Goal: Information Seeking & Learning: Learn about a topic

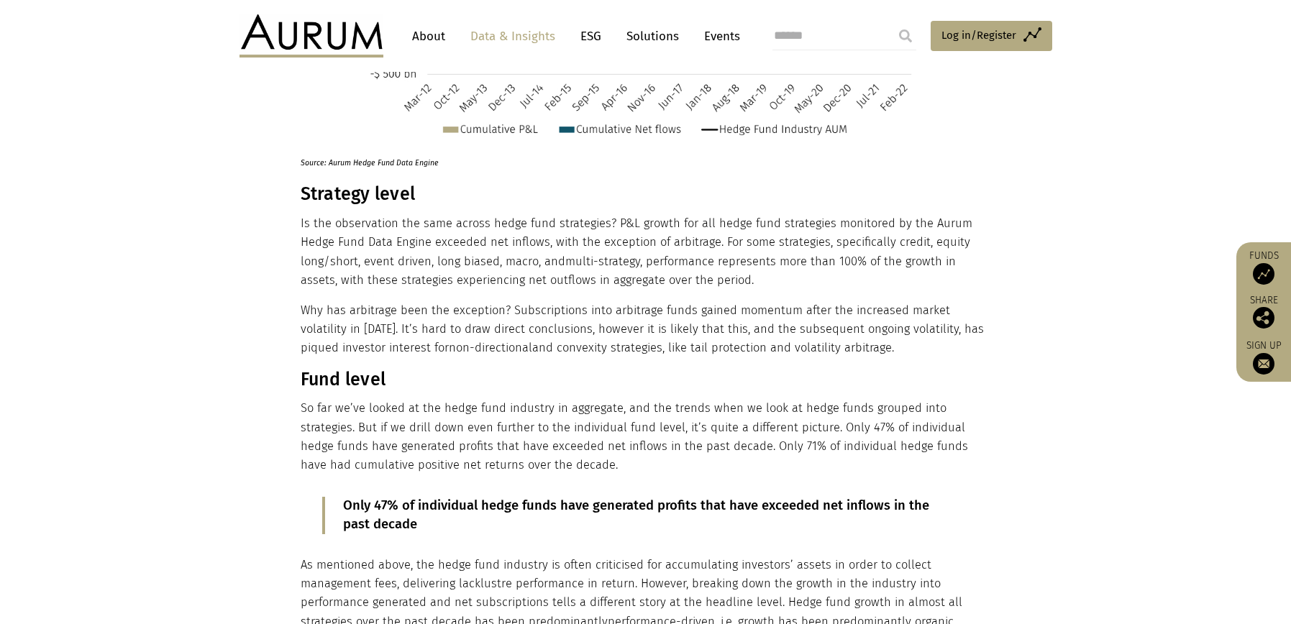
scroll to position [1310, 0]
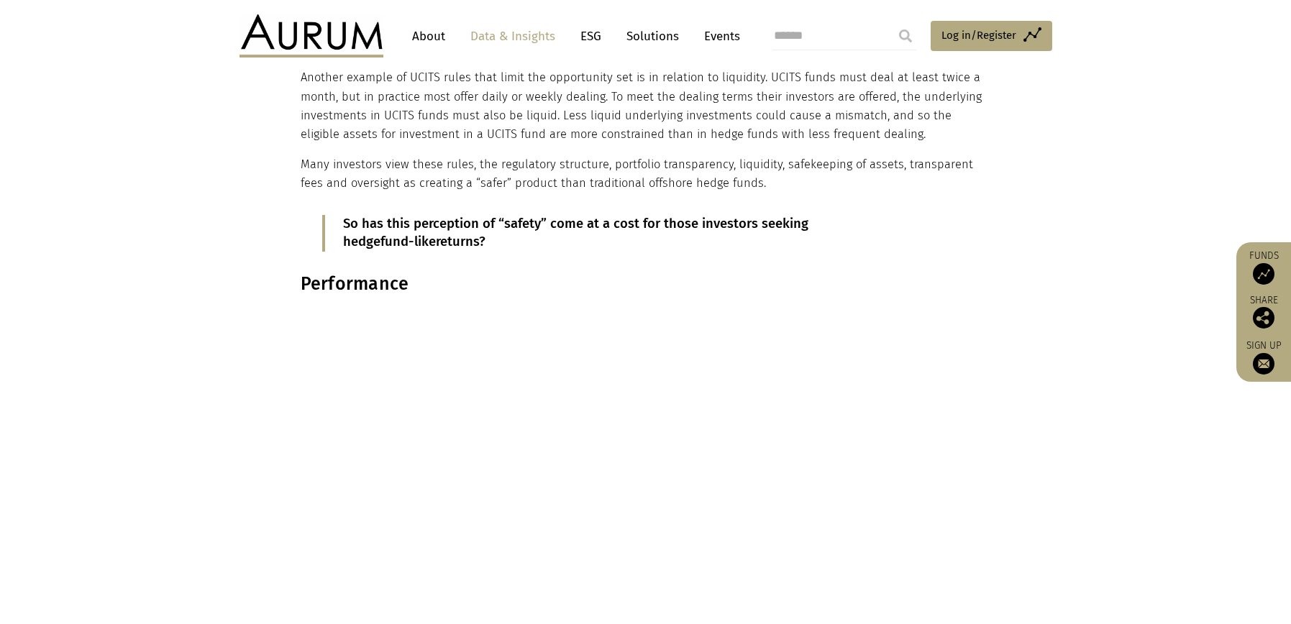
scroll to position [953, 0]
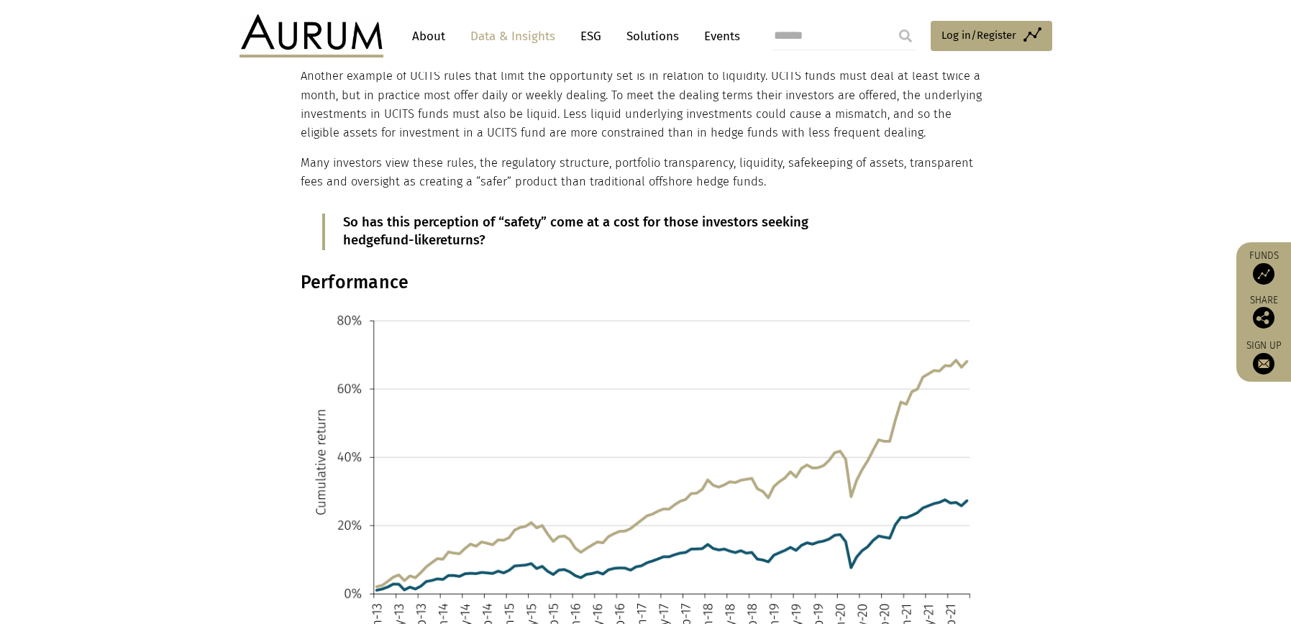
click at [340, 277] on h3 "Performance" at bounding box center [644, 283] width 687 height 22
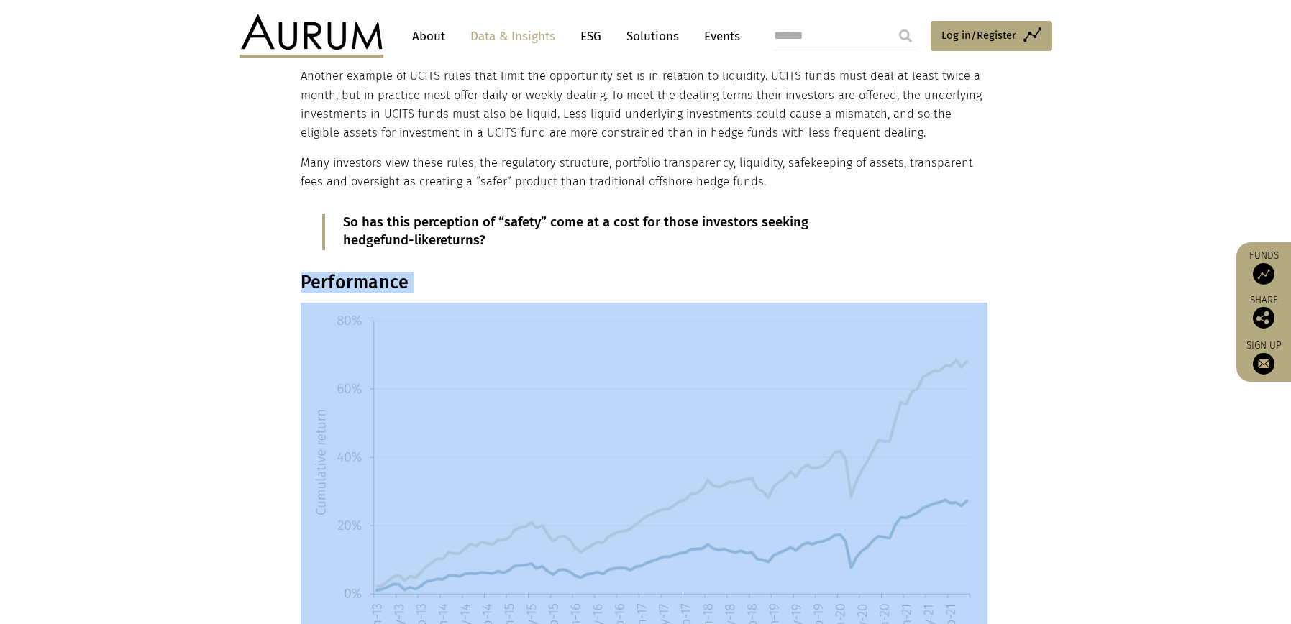
click at [340, 277] on h3 "Performance" at bounding box center [644, 283] width 687 height 22
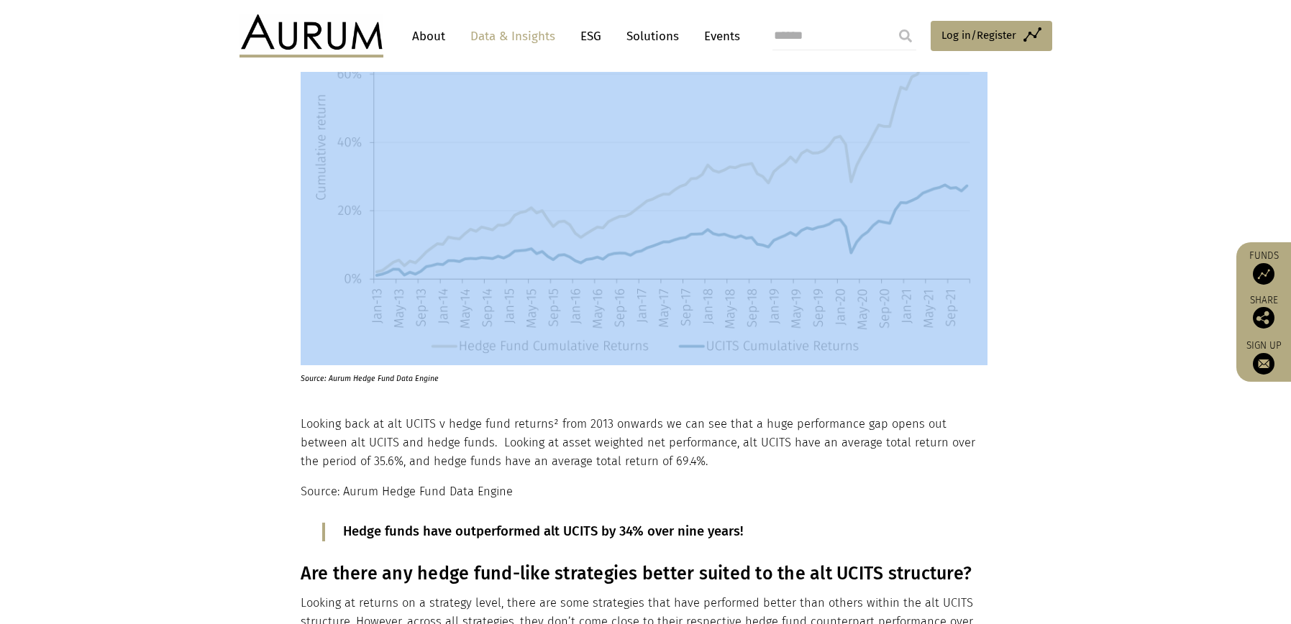
scroll to position [1278, 0]
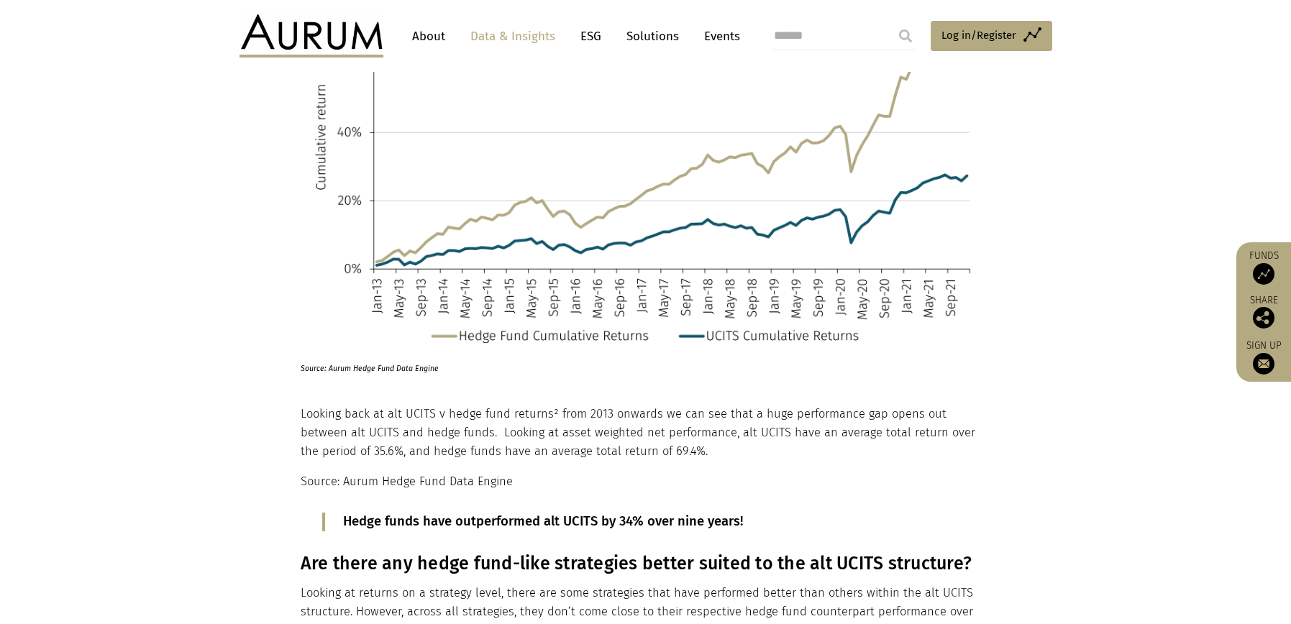
click at [373, 419] on p "Looking back at alt UCITS v hedge fund returns² from 2013 onwards we can see th…" at bounding box center [644, 433] width 687 height 57
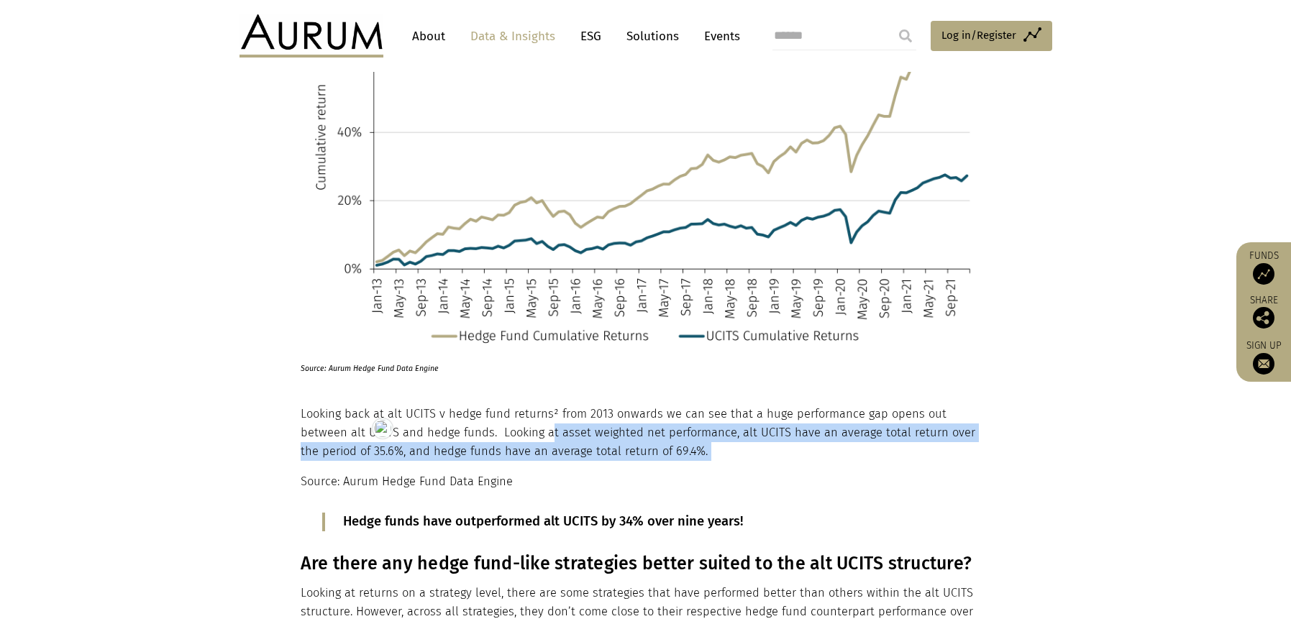
drag, startPoint x: 498, startPoint y: 441, endPoint x: 512, endPoint y: 465, distance: 28.4
click at [498, 441] on p "Looking back at alt UCITS v hedge fund returns² from 2013 onwards we can see th…" at bounding box center [644, 433] width 687 height 57
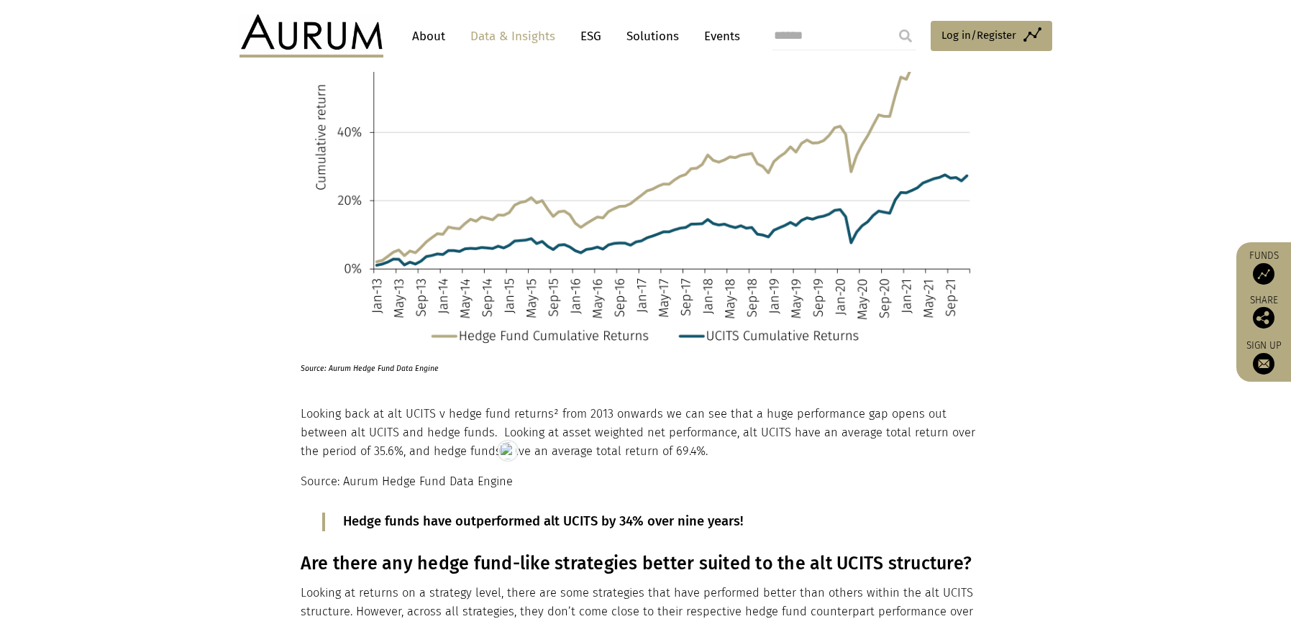
click at [511, 482] on p "Source: Aurum Hedge Fund Data Engine" at bounding box center [644, 482] width 687 height 19
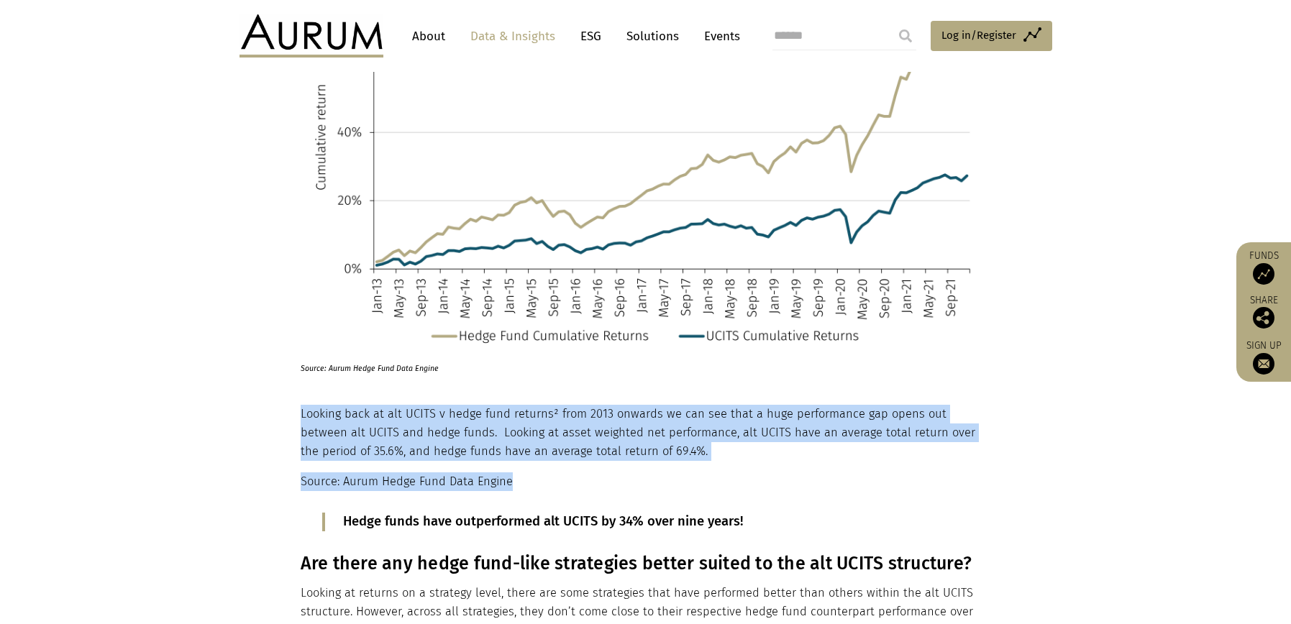
drag, startPoint x: 511, startPoint y: 483, endPoint x: 301, endPoint y: 418, distance: 220.5
copy div "Looking back at alt UCITS v hedge fund returns² from 2013 onwards we can see th…"
click at [395, 524] on p "Hedge funds have outperformed alt UCITS by 34% over nine years!" at bounding box center [645, 522] width 605 height 19
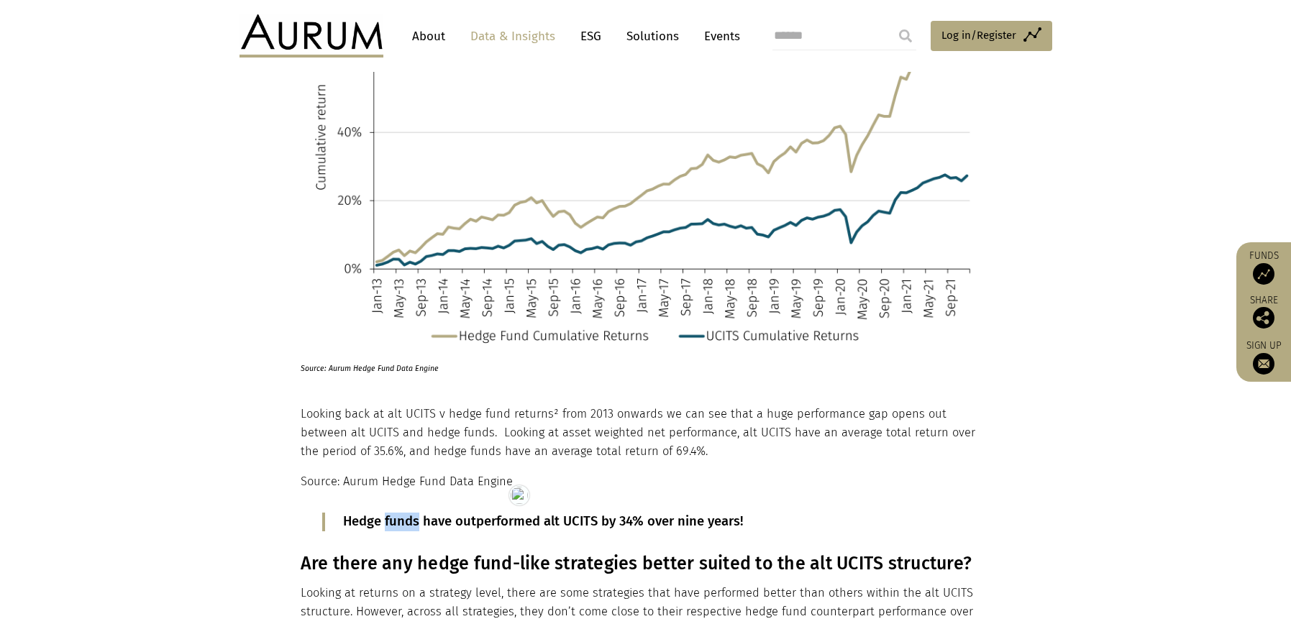
click at [395, 524] on p "Hedge funds have outperformed alt UCITS by 34% over nine years!" at bounding box center [645, 522] width 605 height 19
click at [396, 524] on p "Hedge funds have outperformed alt UCITS by 34% over nine years!" at bounding box center [645, 522] width 605 height 19
click at [527, 521] on p "Hedge funds have outperformed alt UCITS by 34% over nine years!" at bounding box center [645, 522] width 605 height 19
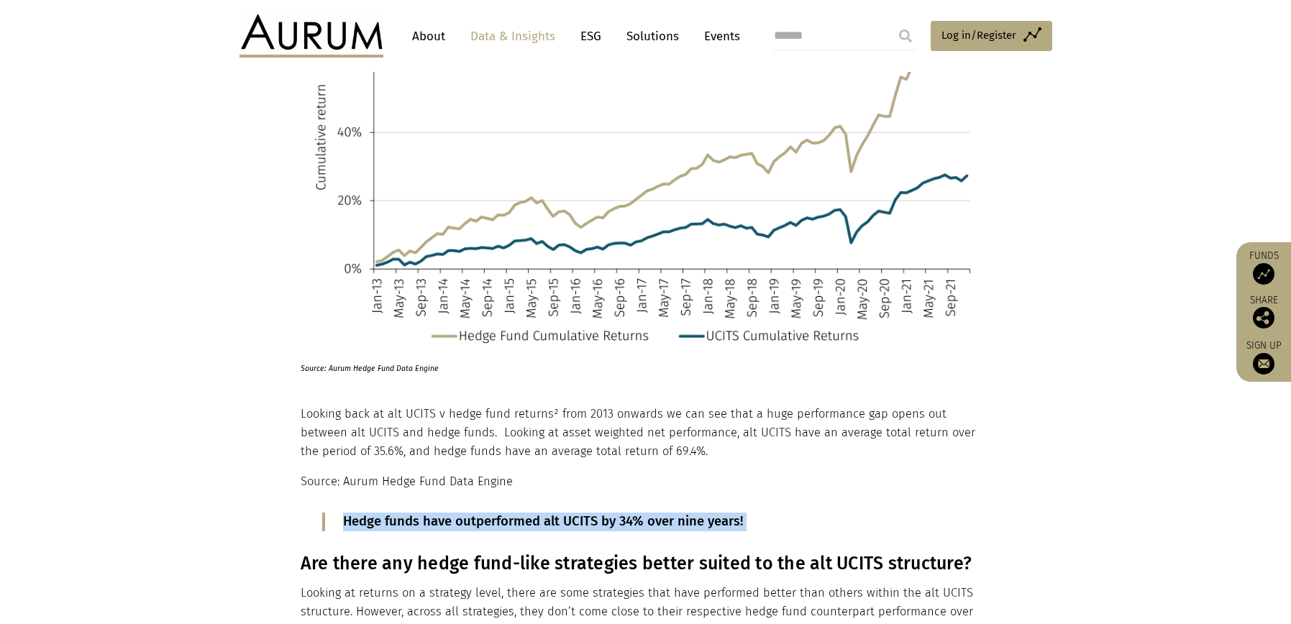
click at [527, 521] on p "Hedge funds have outperformed alt UCITS by 34% over nine years!" at bounding box center [645, 522] width 605 height 19
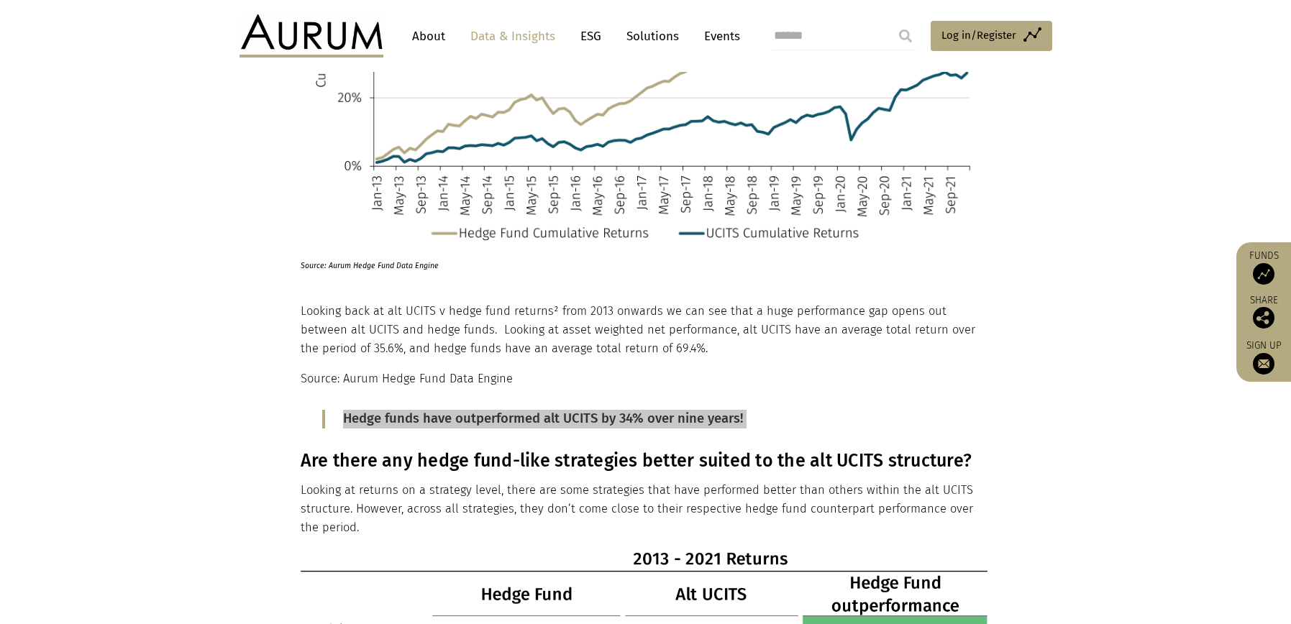
scroll to position [1536, 0]
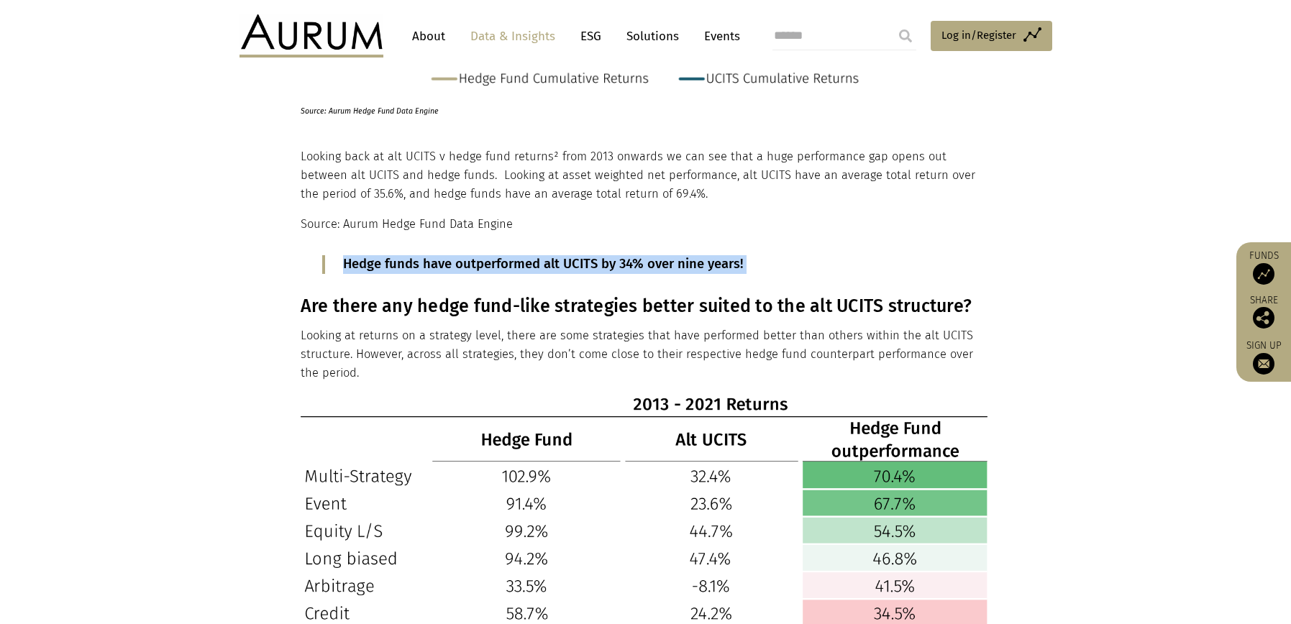
click at [503, 306] on h3 "Are there any hedge fund-like strategies better suited to the alt UCITS structu…" at bounding box center [644, 307] width 687 height 22
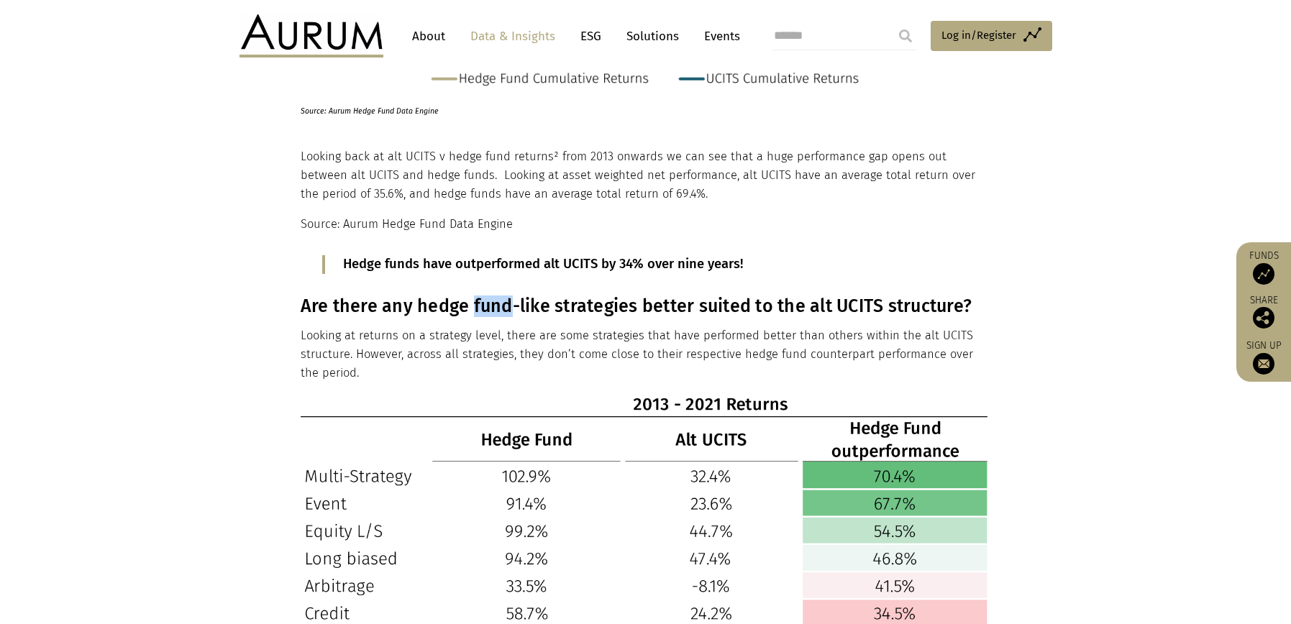
click at [503, 306] on h3 "Are there any hedge fund-like strategies better suited to the alt UCITS structu…" at bounding box center [644, 307] width 687 height 22
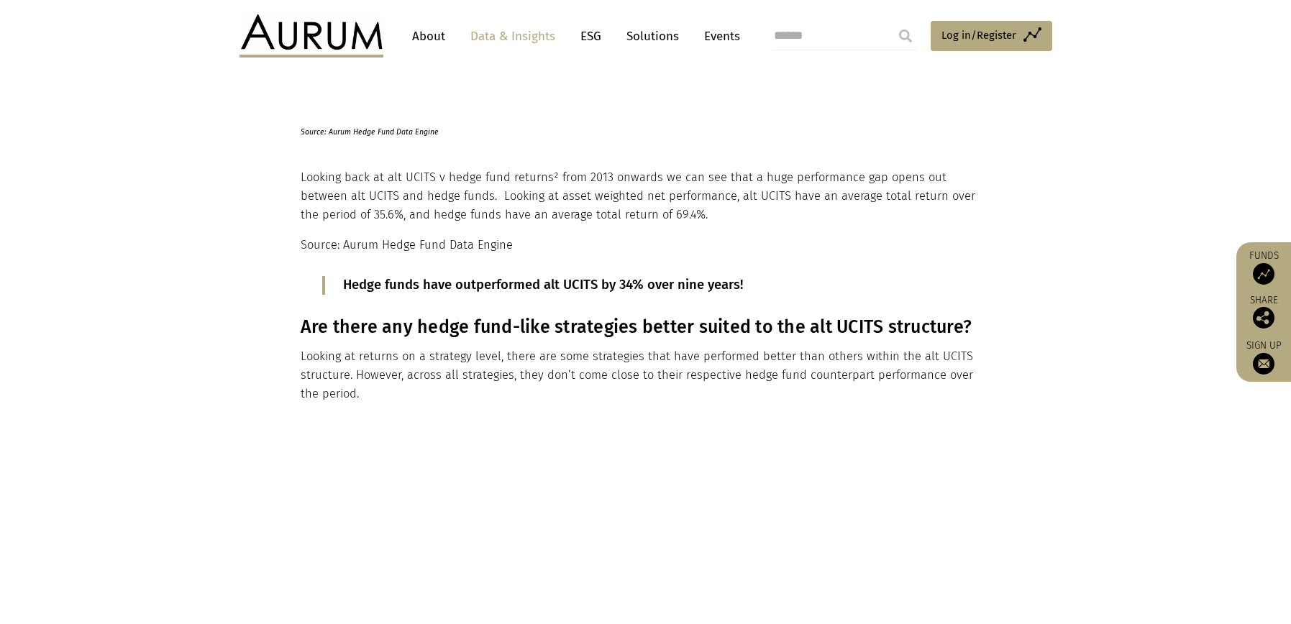
scroll to position [1524, 0]
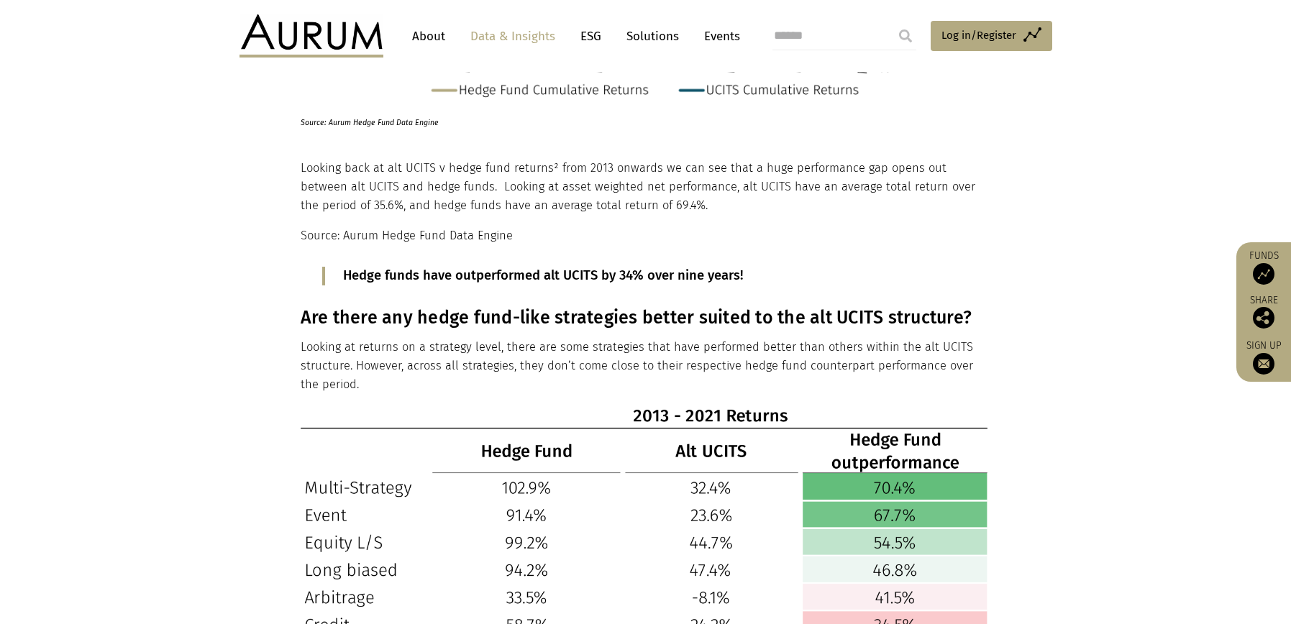
click at [537, 317] on h3 "Are there any hedge fund-like strategies better suited to the alt UCITS structu…" at bounding box center [644, 318] width 687 height 22
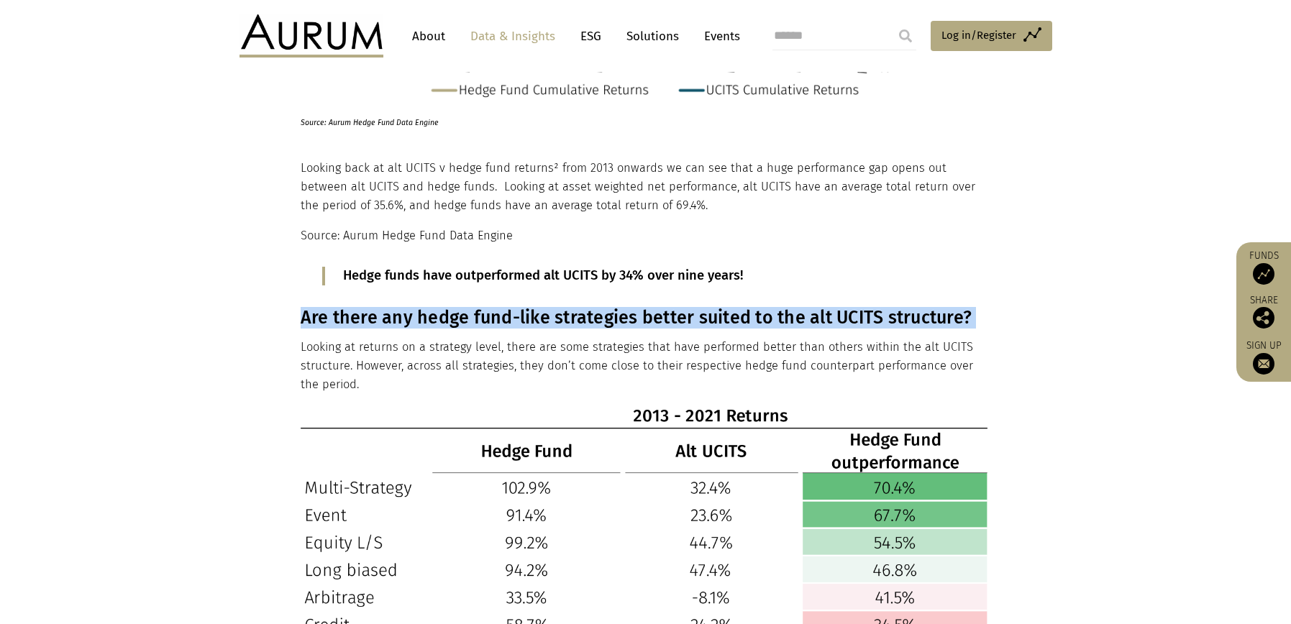
copy div "Are there any hedge fund-like strategies better suited to the alt UCITS structu…"
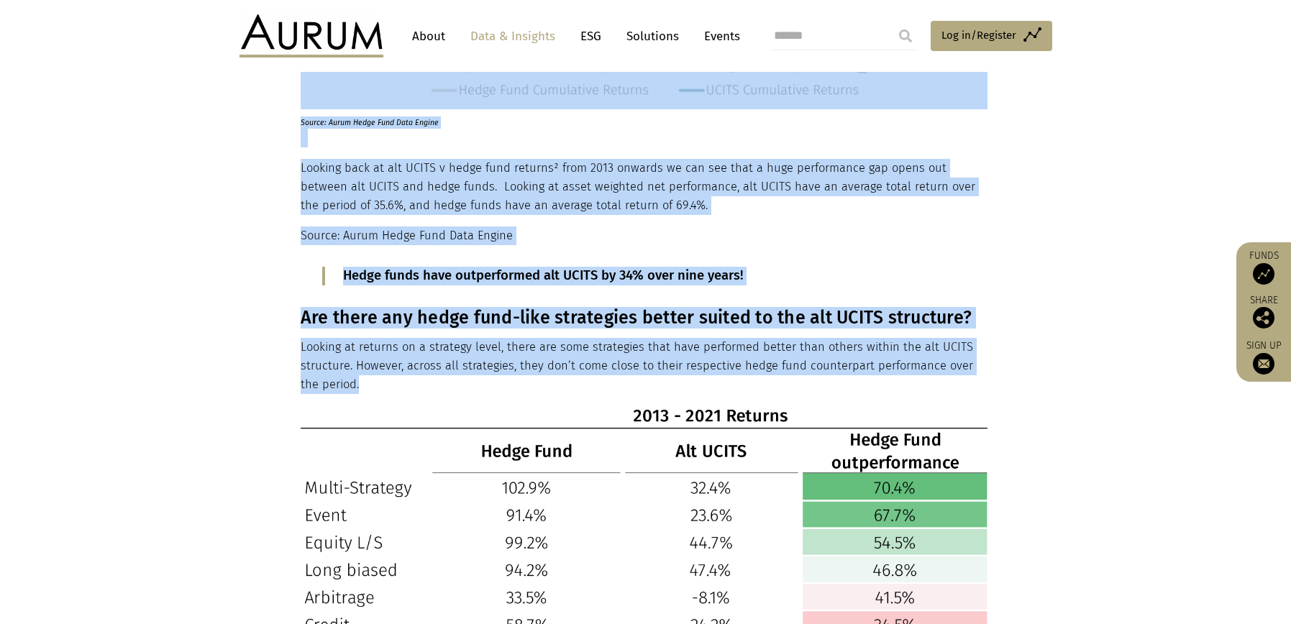
drag, startPoint x: 296, startPoint y: 314, endPoint x: 338, endPoint y: 379, distance: 78.0
copy div "Since their inception in 2007 [1] , alternative UCITS, a.k.a. alt UCITS, liquid…"
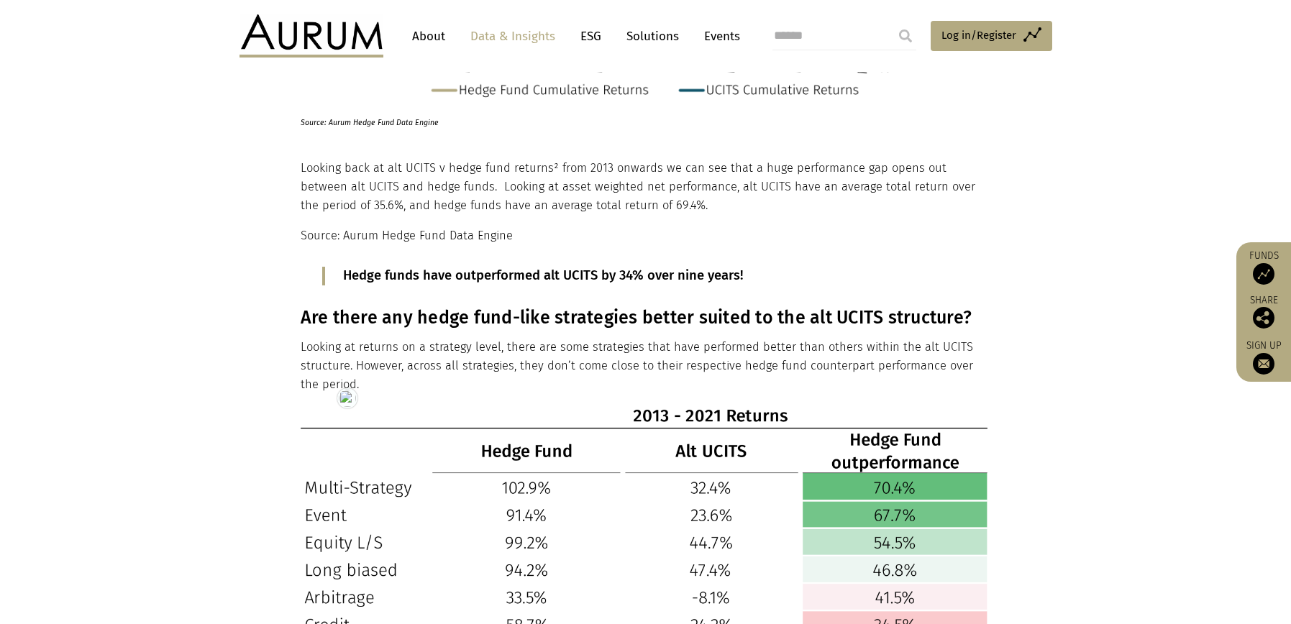
click at [396, 365] on p "Looking at returns on a strategy level, there are some strategies that have per…" at bounding box center [644, 366] width 687 height 57
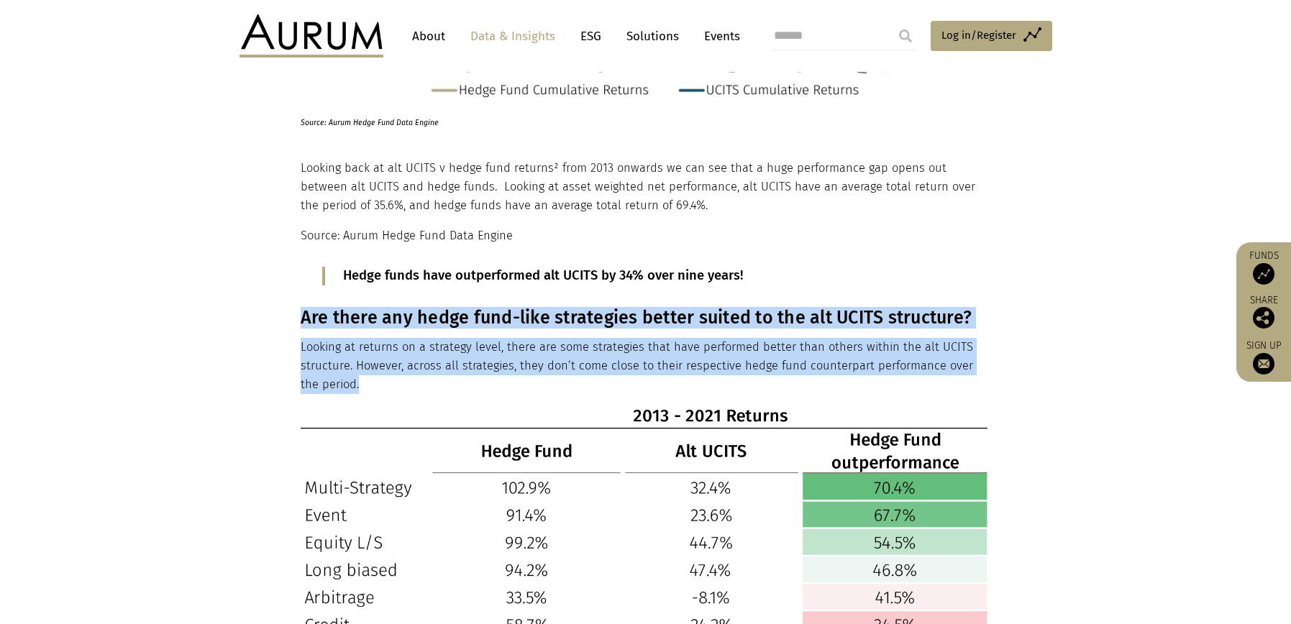
drag, startPoint x: 346, startPoint y: 386, endPoint x: 304, endPoint y: 321, distance: 77.4
copy div "Are there any hedge fund-like strategies better suited to the alt UCITS structu…"
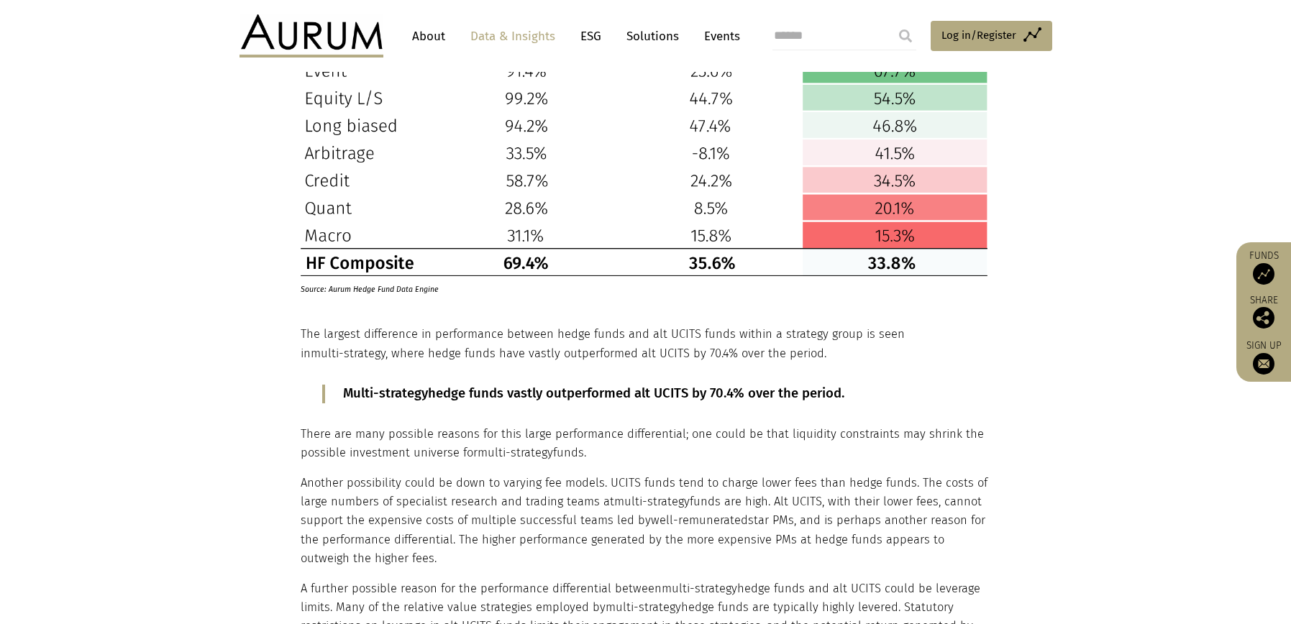
scroll to position [1984, 0]
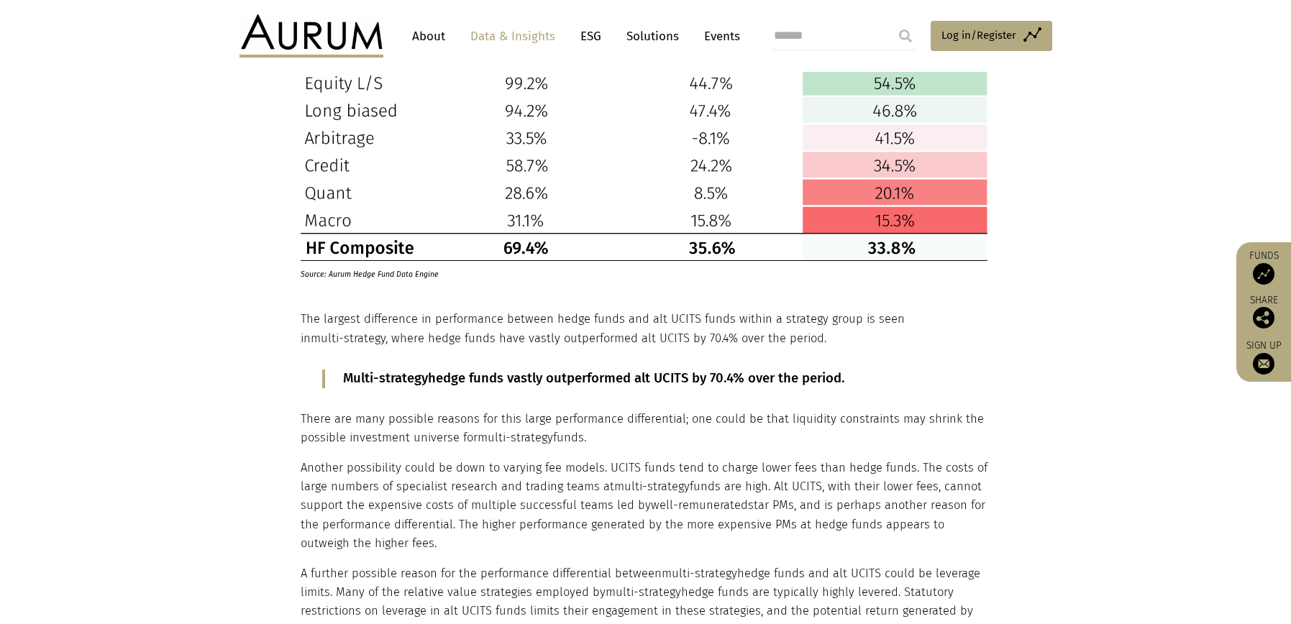
click at [299, 303] on div "Since their inception in 2007 [1] , alternative UCITS, a.k.a. alt UCITS, liquid…" at bounding box center [645, 226] width 719 height 3004
drag, startPoint x: 311, startPoint y: 315, endPoint x: 708, endPoint y: 340, distance: 397.1
click at [706, 340] on p "The largest difference in performance between hedge funds and alt UCITS funds w…" at bounding box center [644, 329] width 687 height 38
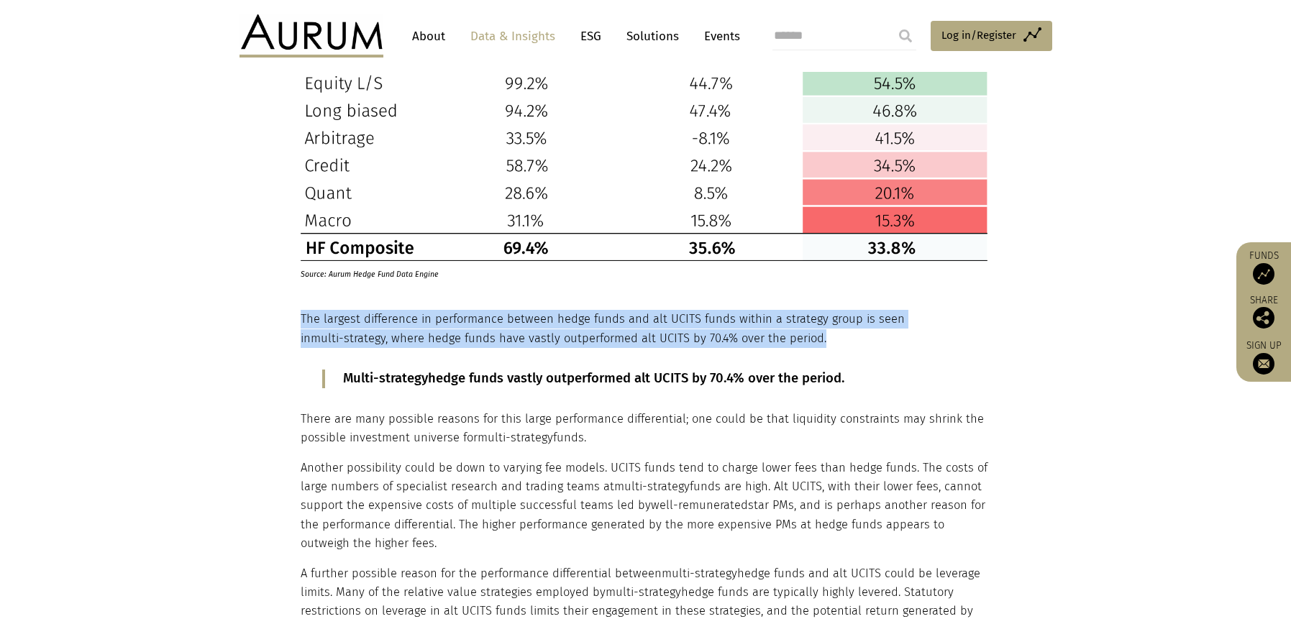
drag, startPoint x: 735, startPoint y: 340, endPoint x: 334, endPoint y: 240, distance: 413.6
click at [301, 325] on p "The largest difference in performance between hedge funds and alt UCITS funds w…" at bounding box center [644, 329] width 687 height 38
copy p "The largest difference in performance between hedge funds and alt UCITS funds w…"
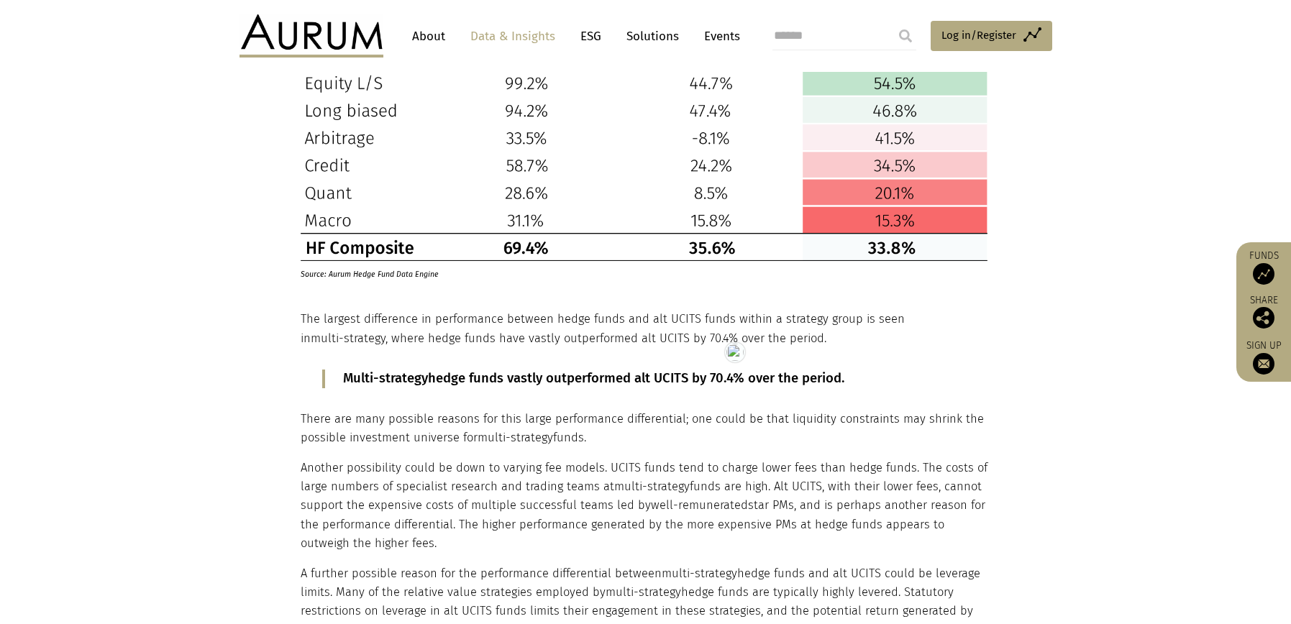
click at [460, 370] on p "Multi-strategy hedge funds vastly outperformed alt UCITS by 70.4% over the peri…" at bounding box center [645, 379] width 605 height 19
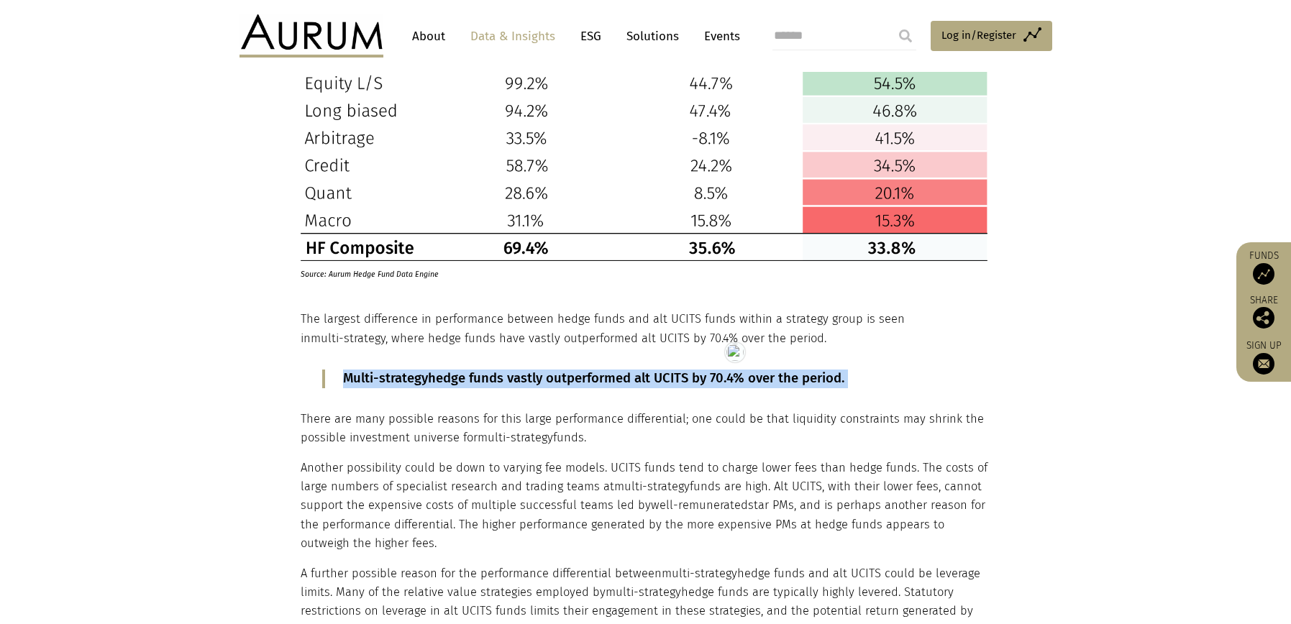
click at [460, 370] on html "CONTACT About Data & Insights ESG Solutions Events Access Funds Log in/Register…" at bounding box center [645, 500] width 1291 height 4968
copy div "Multi-strategy hedge funds vastly outperformed alt UCITS by 70.4% over the peri…"
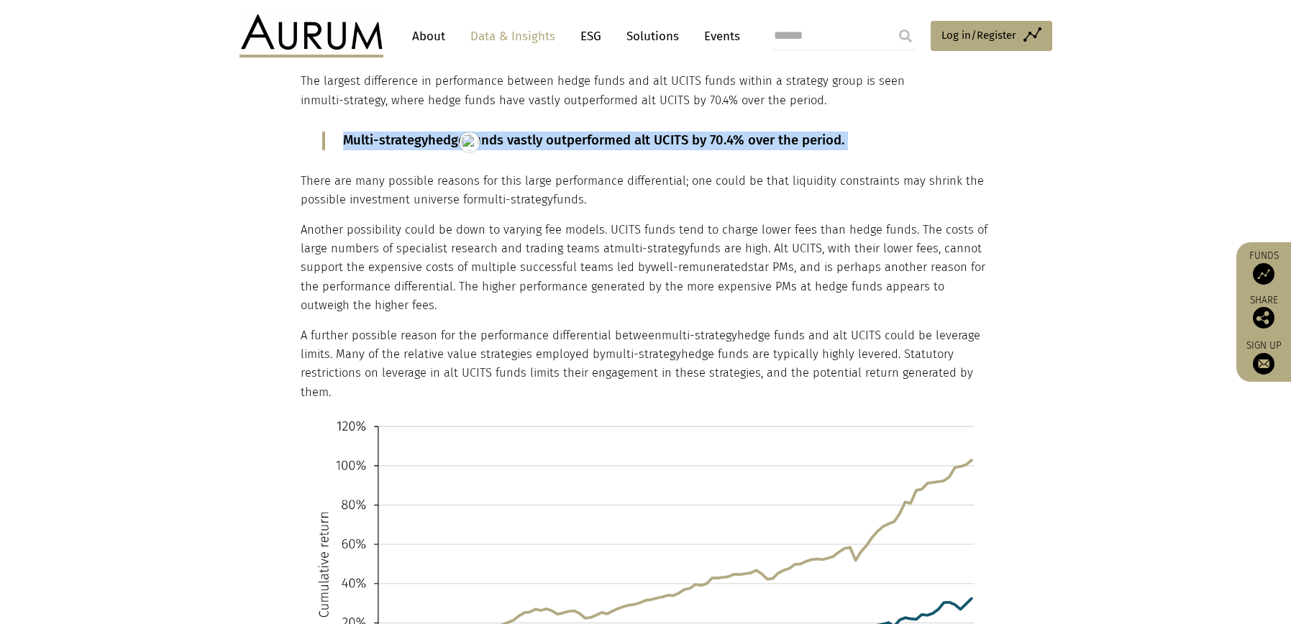
scroll to position [2251, 0]
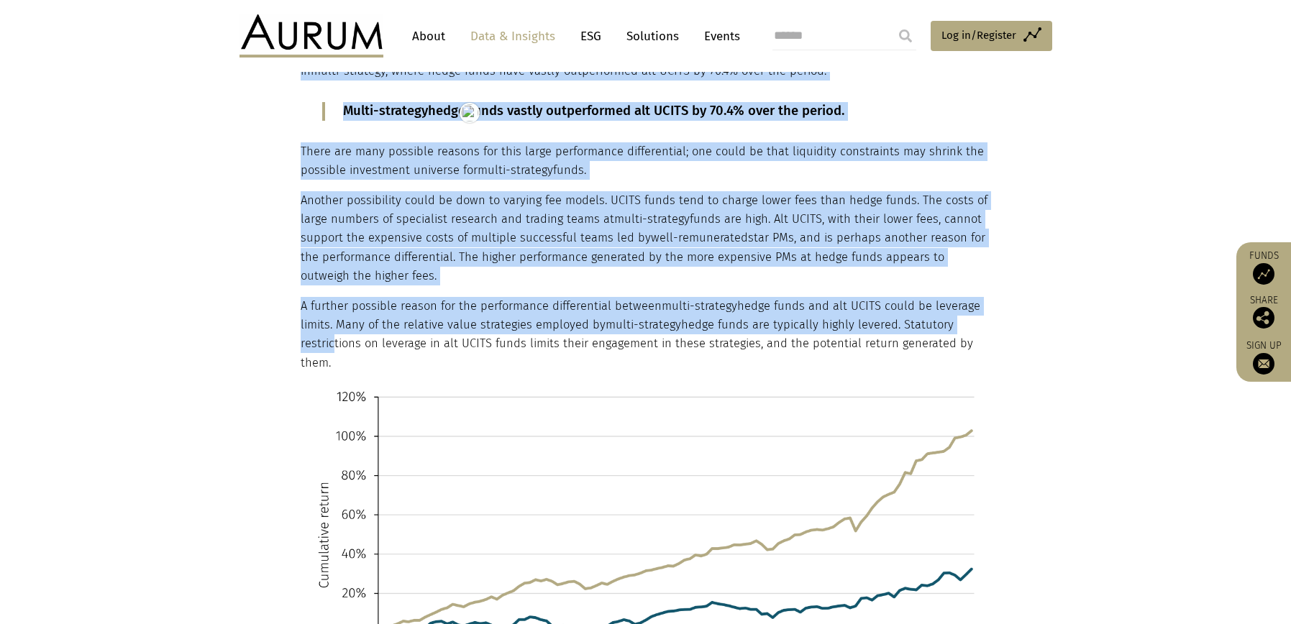
drag, startPoint x: 301, startPoint y: 157, endPoint x: 327, endPoint y: 338, distance: 183.2
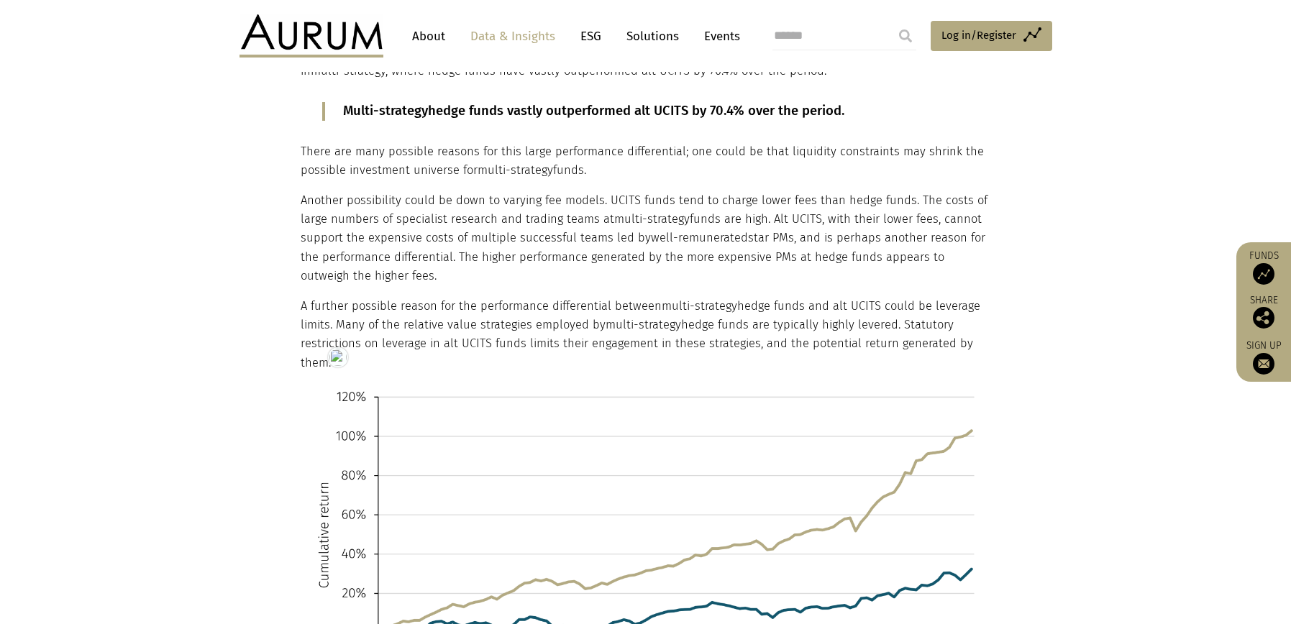
click at [363, 338] on p "A further possible reason for the performance differential between multi-strate…" at bounding box center [644, 335] width 687 height 76
drag, startPoint x: 330, startPoint y: 365, endPoint x: 302, endPoint y: 155, distance: 211.9
copy div "There are many possible reasons for this large performance differential; one co…"
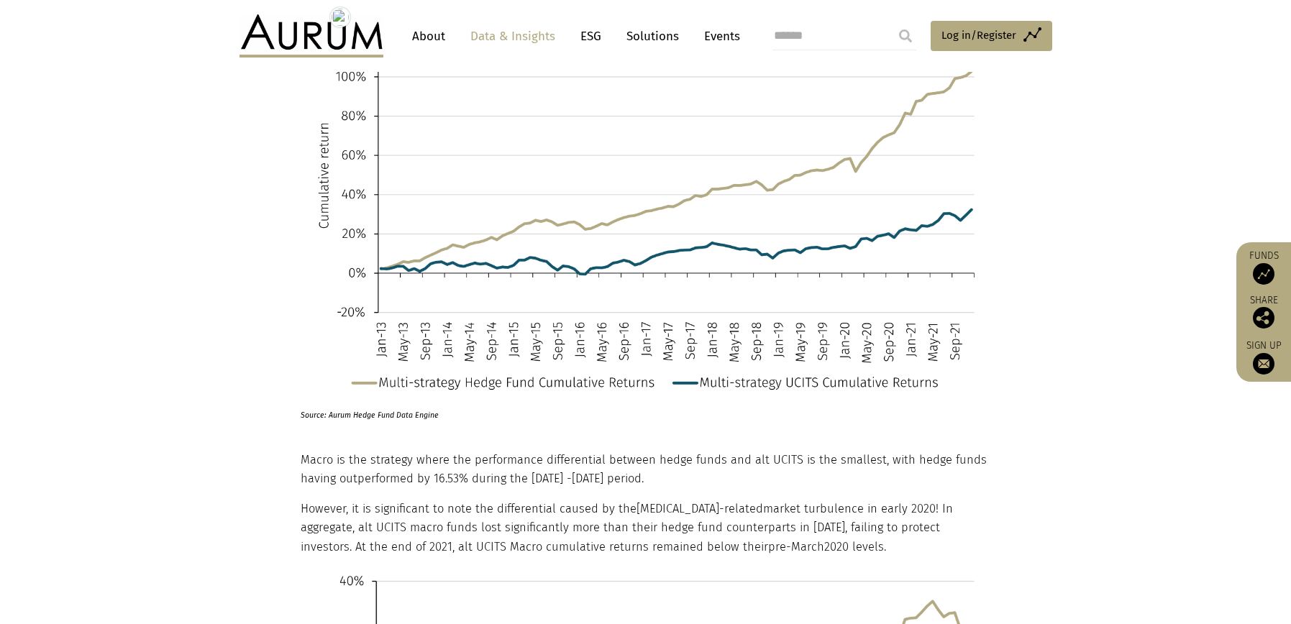
scroll to position [2609, 0]
click at [383, 414] on p "Source: Aurum Hedge Fund Data Engine" at bounding box center [627, 413] width 652 height 19
copy div "Source: Aurum Hedge Fund Data Engine"
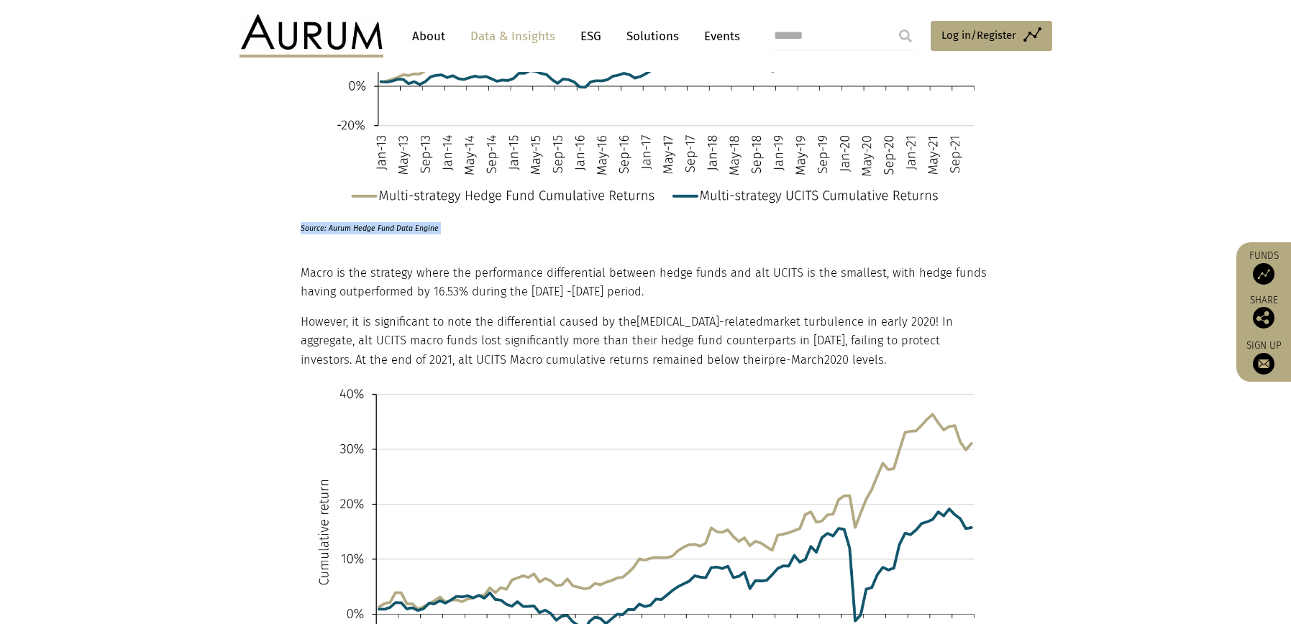
scroll to position [2865, 0]
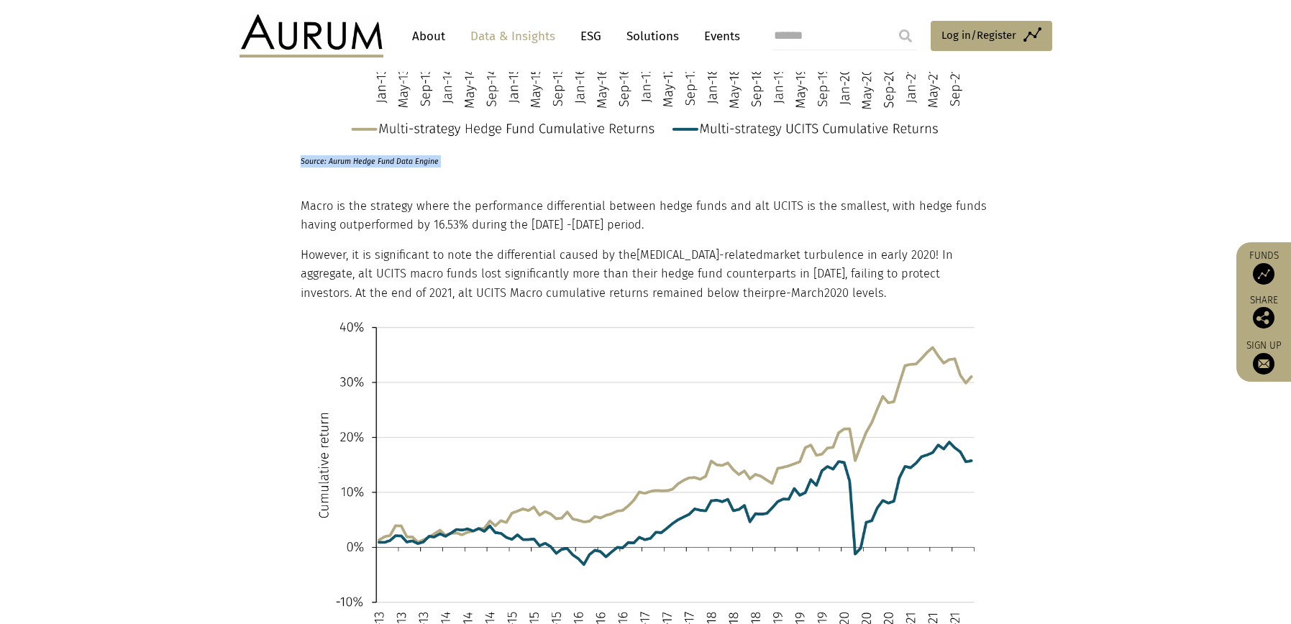
drag, startPoint x: 302, startPoint y: 204, endPoint x: 792, endPoint y: 294, distance: 498.0
copy div "Macro is the strategy where the performance differential between hedge funds an…"
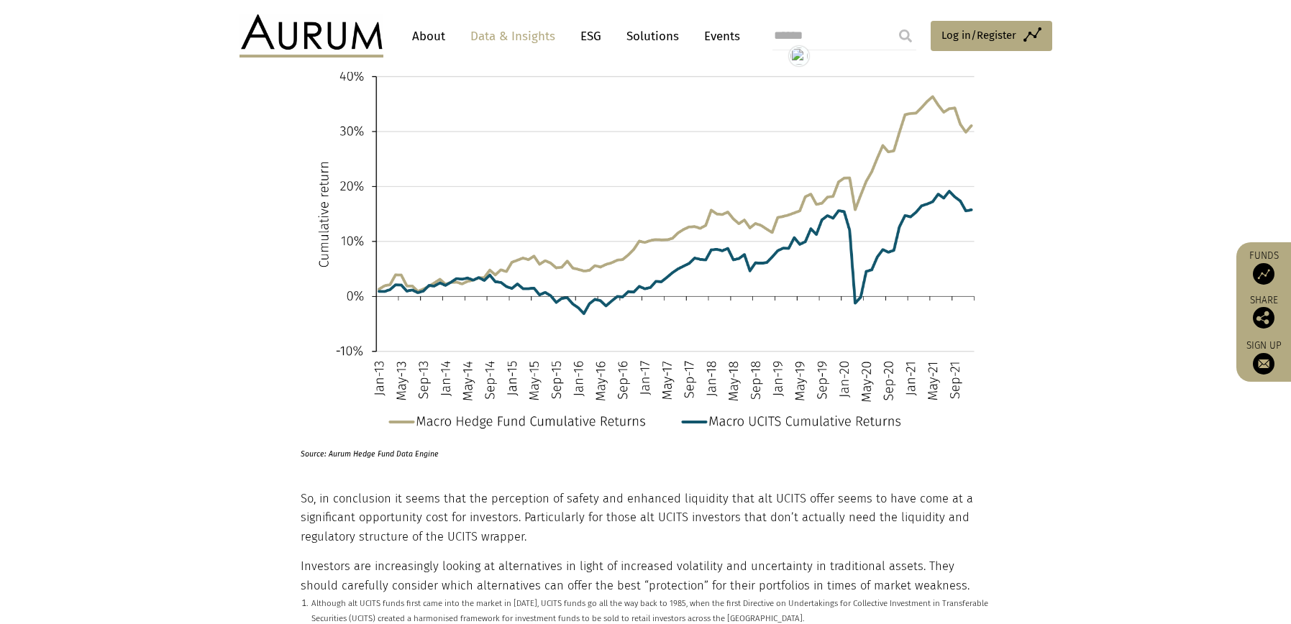
scroll to position [3054, 0]
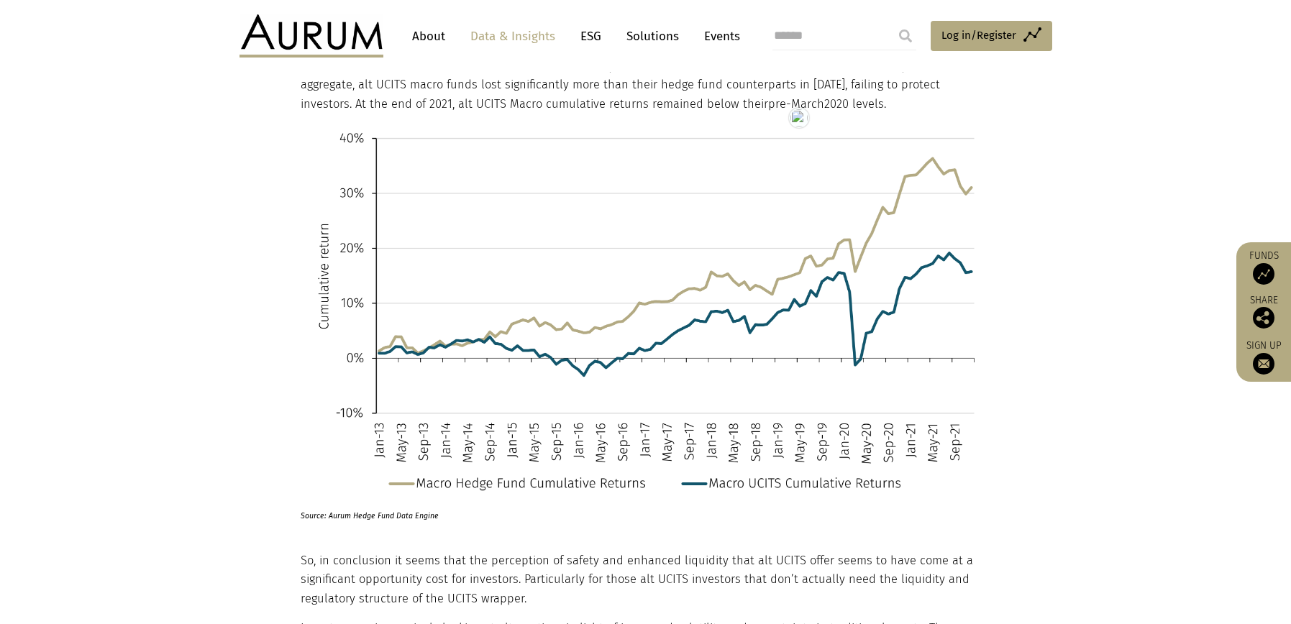
click at [342, 516] on p "Source: Aurum Hedge Fund Data Engine" at bounding box center [627, 512] width 652 height 19
copy div "Source: Aurum Hedge Fund Data Engine"
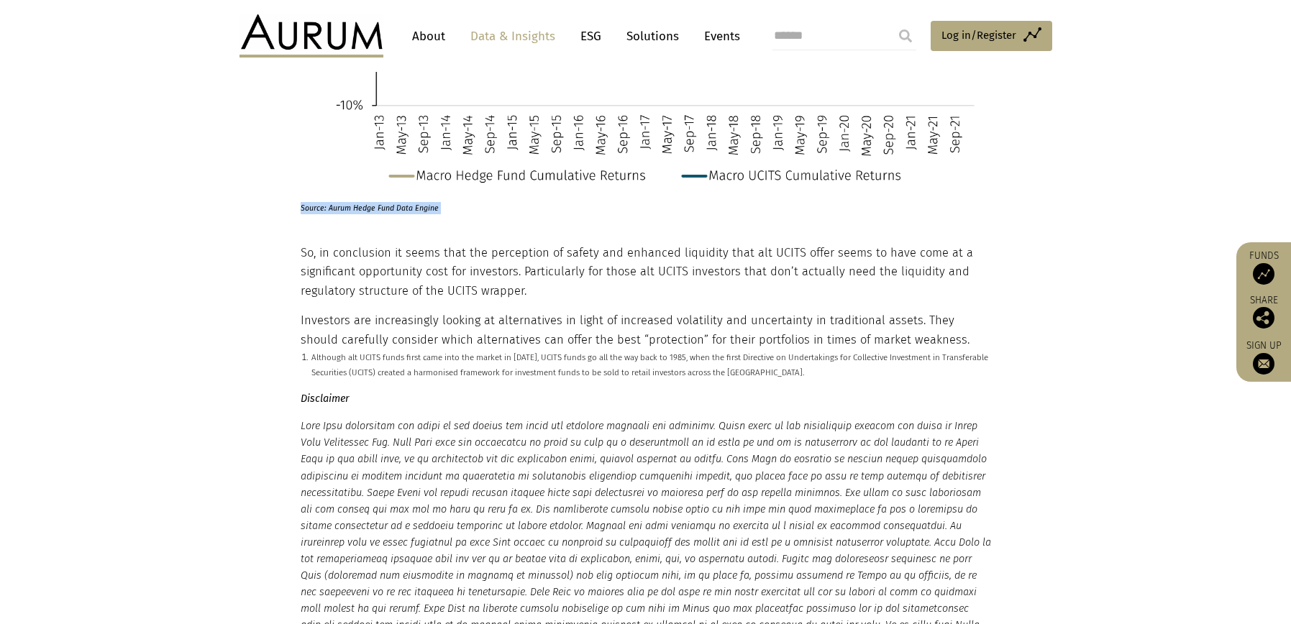
scroll to position [3369, 0]
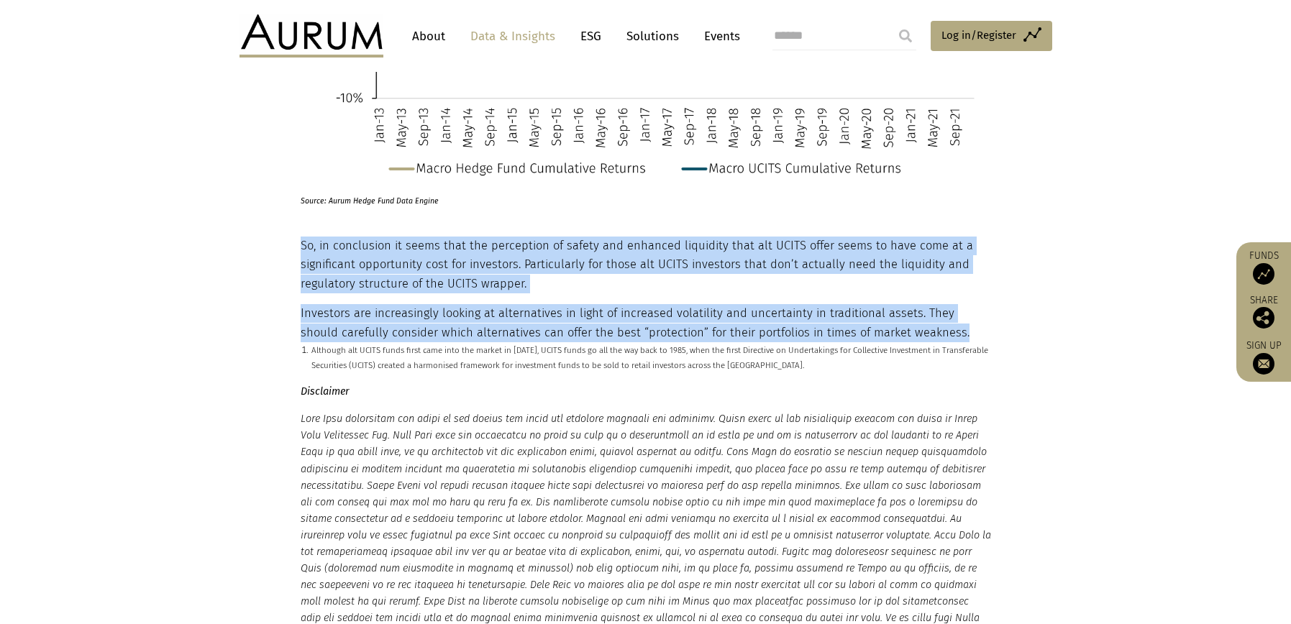
drag, startPoint x: 301, startPoint y: 245, endPoint x: 928, endPoint y: 334, distance: 632.9
copy div "So, in conclusion it seems that the perception of safety and enhanced liquidity…"
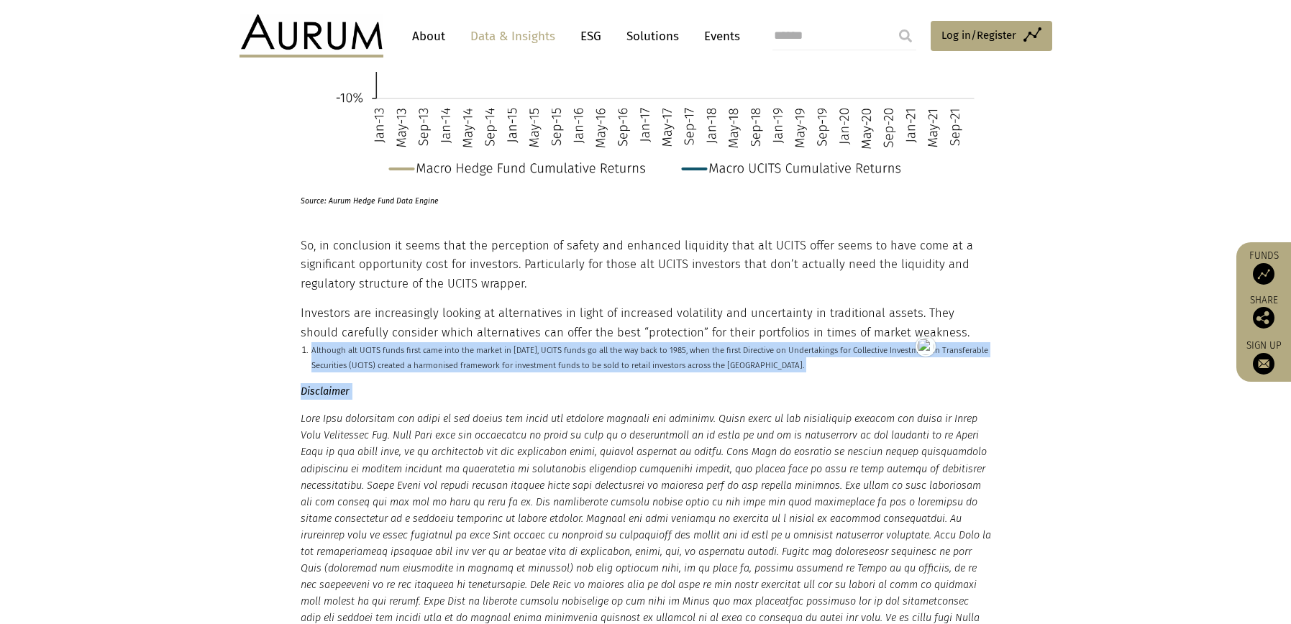
drag, startPoint x: 300, startPoint y: 350, endPoint x: 334, endPoint y: 385, distance: 48.3
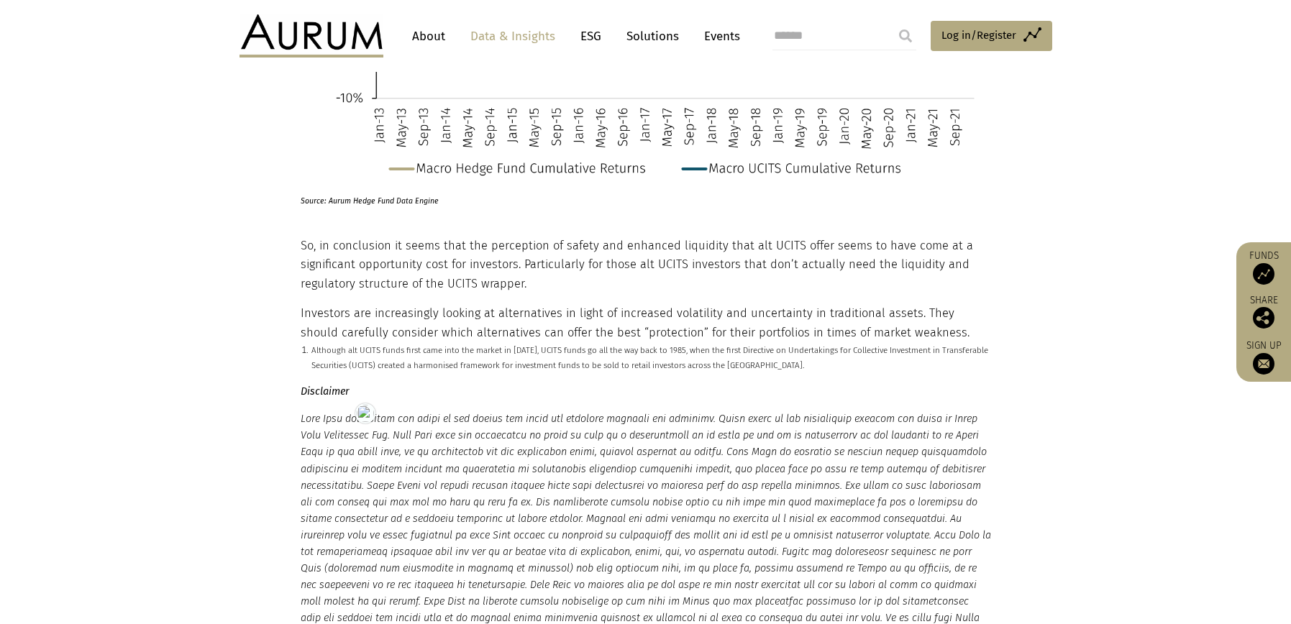
click at [311, 354] on small "Although alt UCITS funds first came into the market in 2007, UCITS funds go all…" at bounding box center [649, 357] width 677 height 25
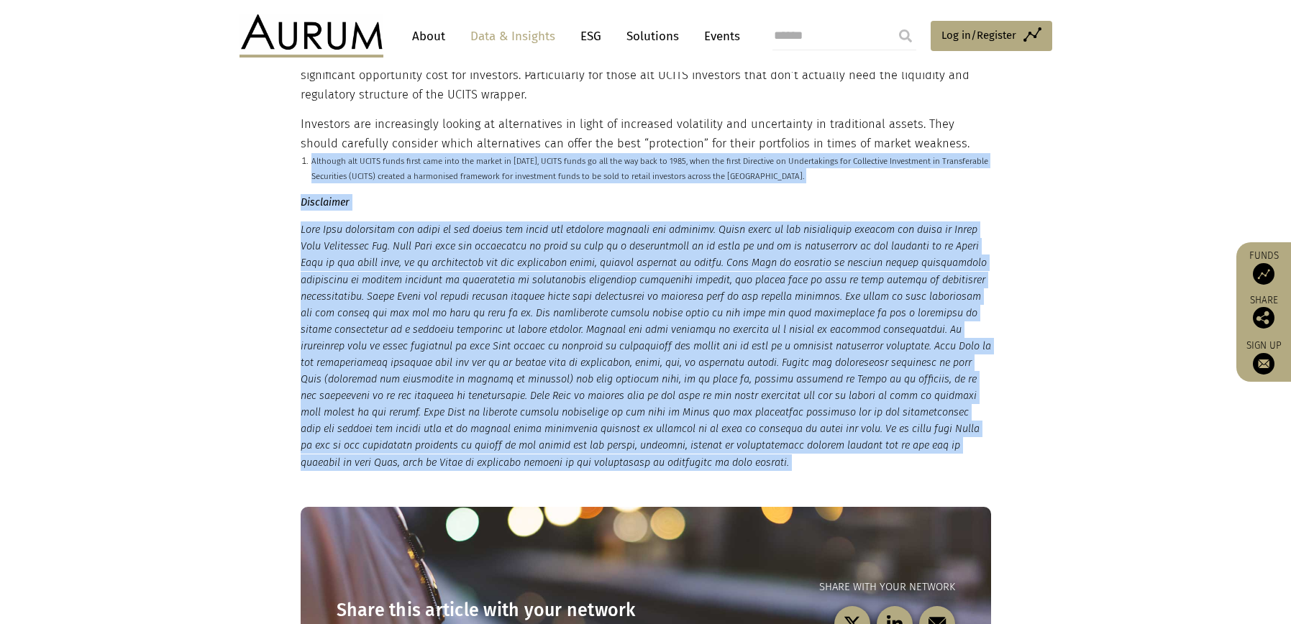
scroll to position [3795, 0]
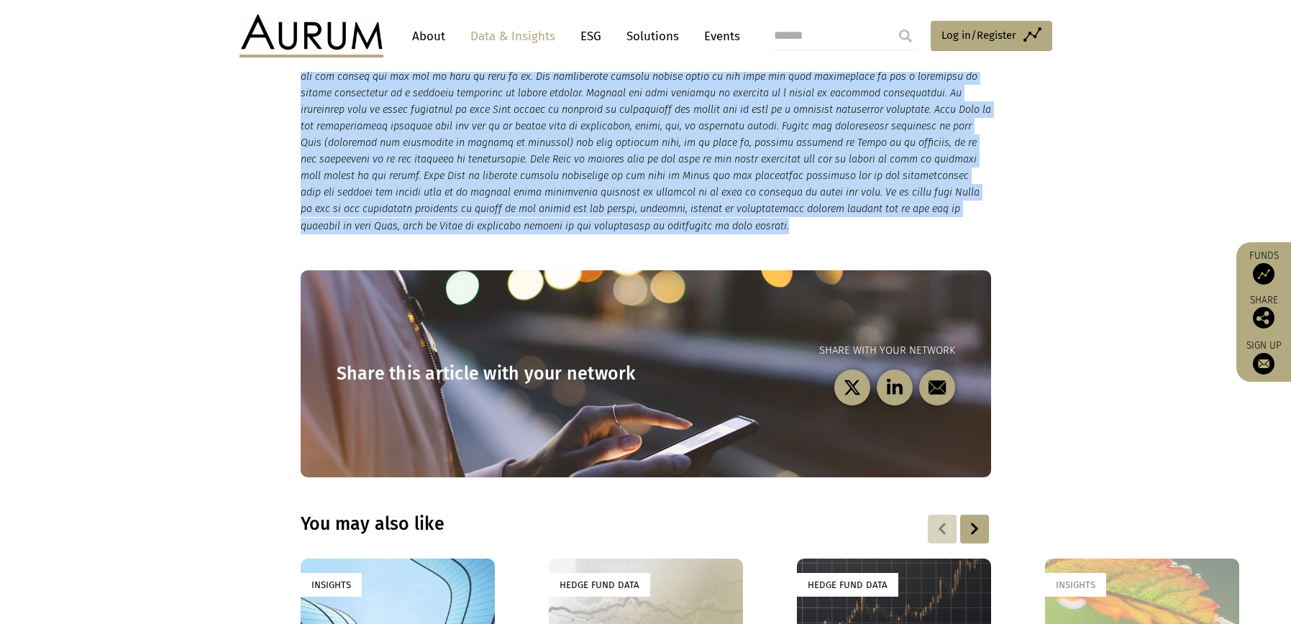
drag, startPoint x: 312, startPoint y: 350, endPoint x: 750, endPoint y: 224, distance: 454.9
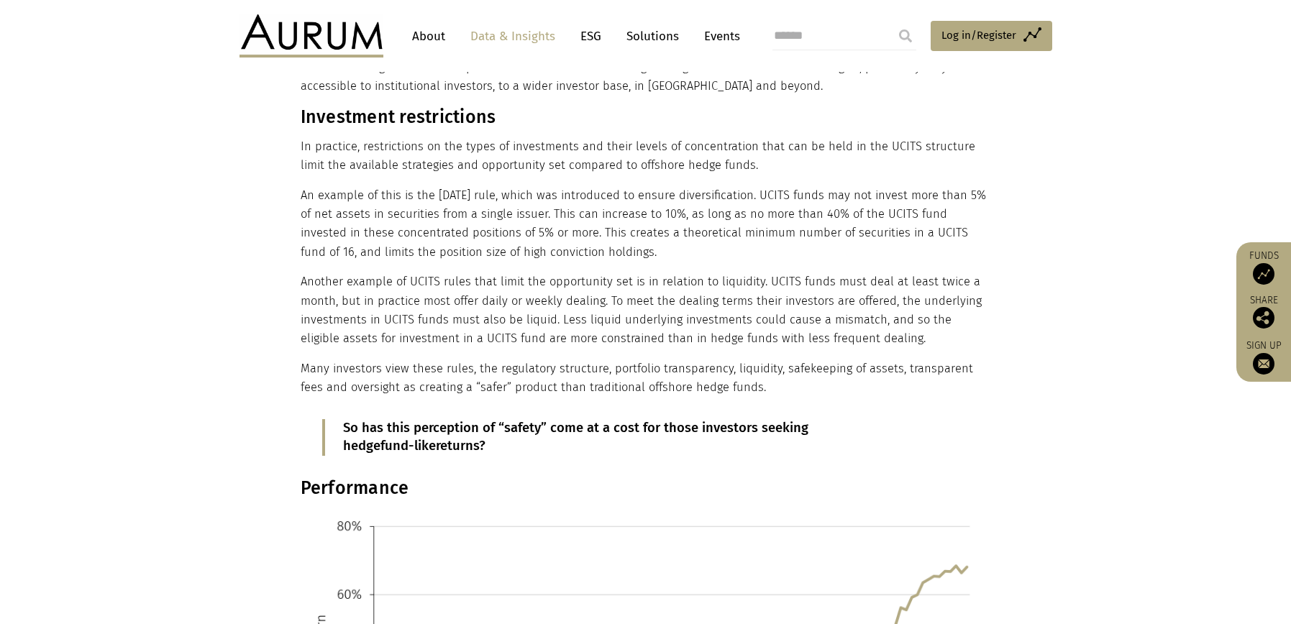
scroll to position [717, 0]
